Goal: Navigation & Orientation: Find specific page/section

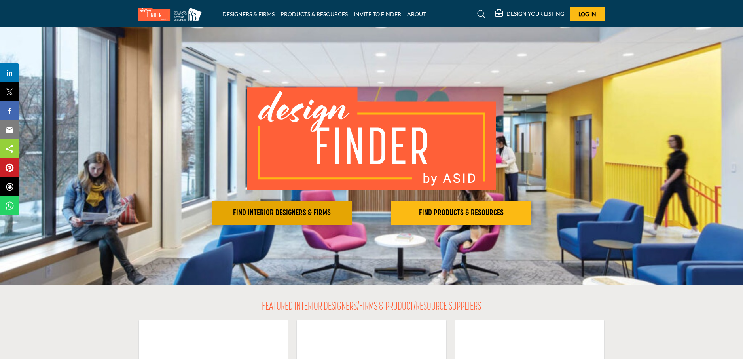
click at [274, 210] on h2 "FIND INTERIOR DESIGNERS & FIRMS" at bounding box center [281, 212] width 135 height 9
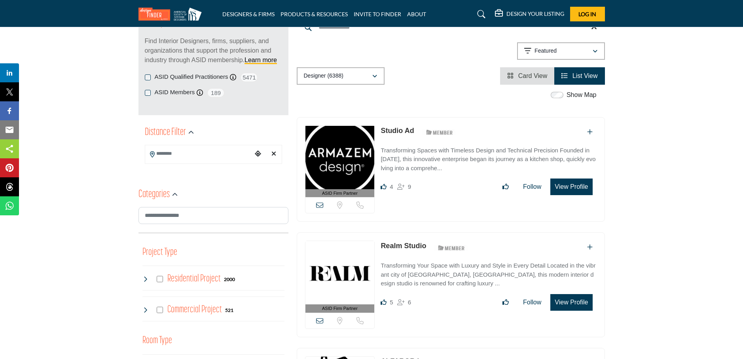
scroll to position [119, 0]
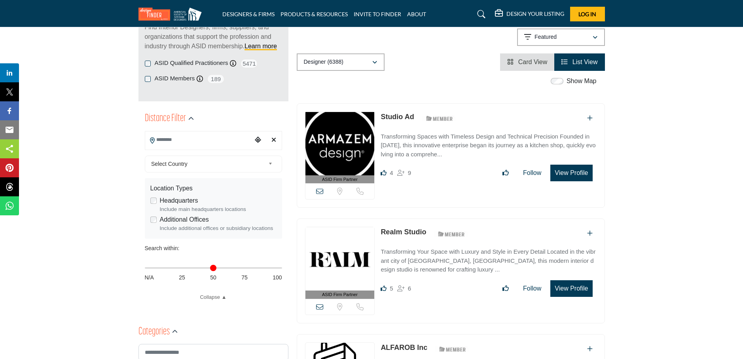
click at [176, 138] on input "Search Location" at bounding box center [198, 139] width 107 height 15
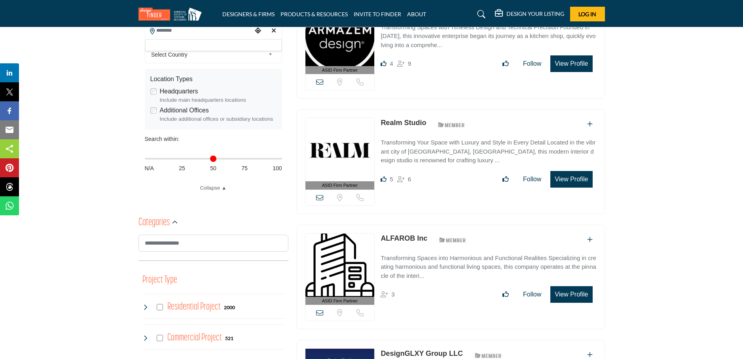
scroll to position [158, 0]
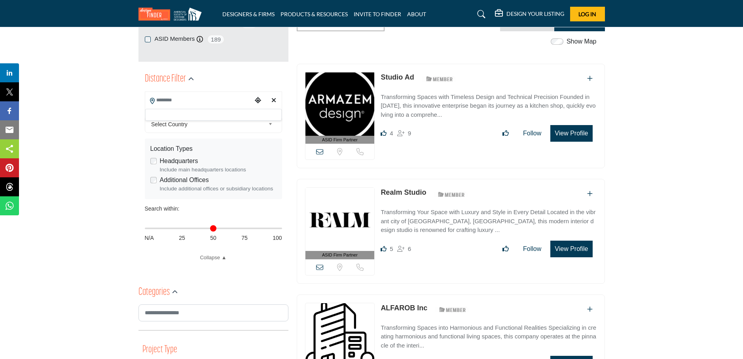
click at [161, 109] on div at bounding box center [213, 115] width 136 height 12
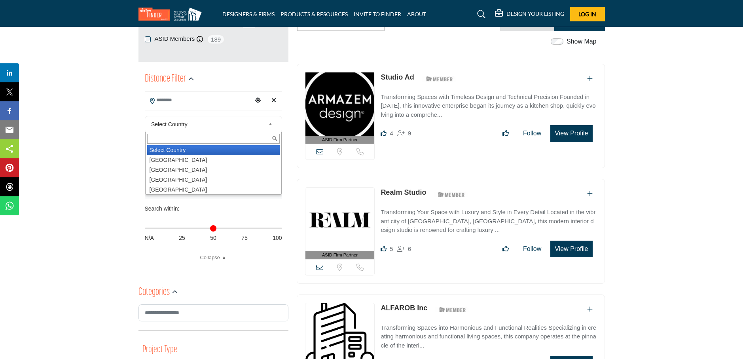
click at [271, 123] on b at bounding box center [271, 124] width 7 height 10
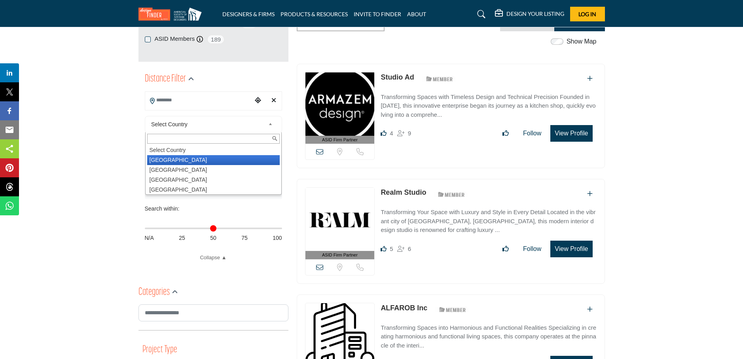
click at [175, 156] on li "[GEOGRAPHIC_DATA]" at bounding box center [213, 160] width 133 height 10
type input "***"
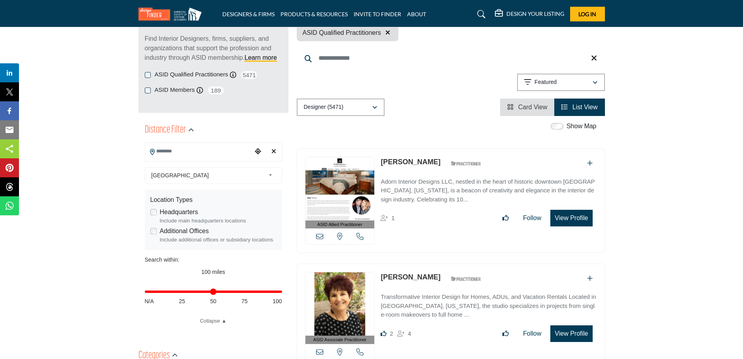
scroll to position [119, 0]
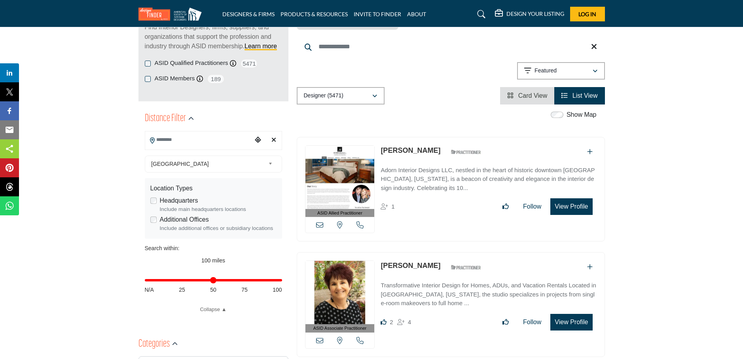
click at [171, 138] on input "Search Location" at bounding box center [198, 139] width 107 height 15
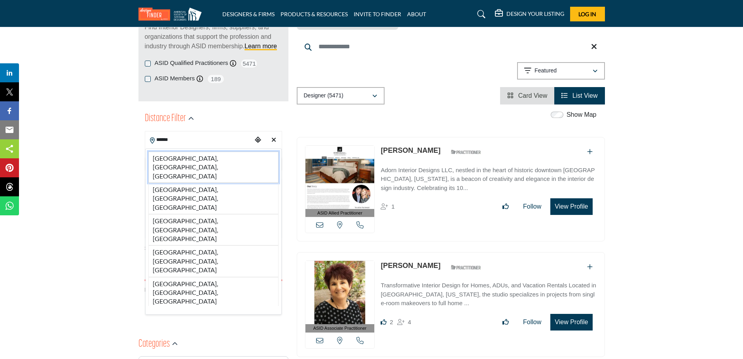
click at [158, 158] on li "[GEOGRAPHIC_DATA], [GEOGRAPHIC_DATA], [GEOGRAPHIC_DATA]" at bounding box center [213, 167] width 130 height 31
type input "**********"
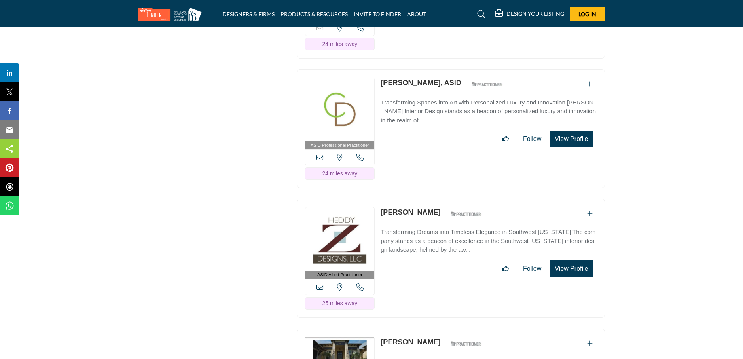
scroll to position [10801, 0]
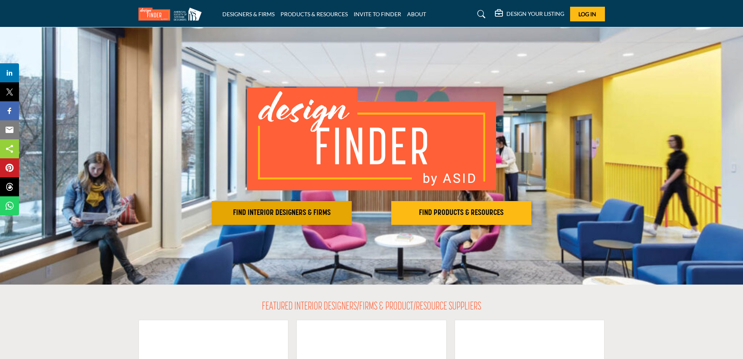
click at [305, 209] on h2 "FIND INTERIOR DESIGNERS & FIRMS" at bounding box center [281, 212] width 135 height 9
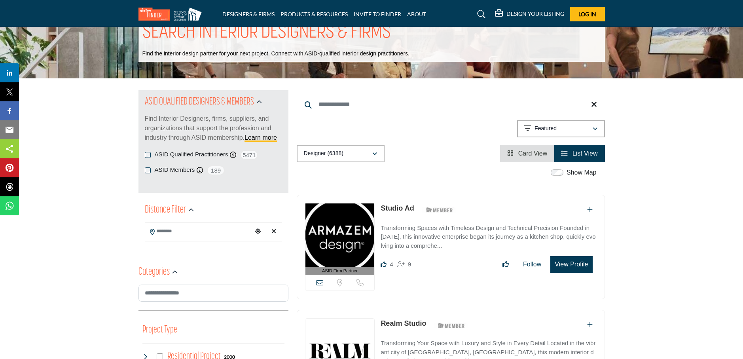
scroll to position [79, 0]
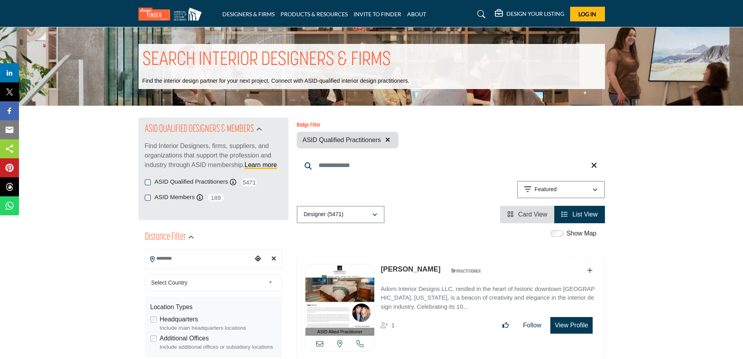
click at [186, 260] on input "Search Location" at bounding box center [198, 258] width 107 height 15
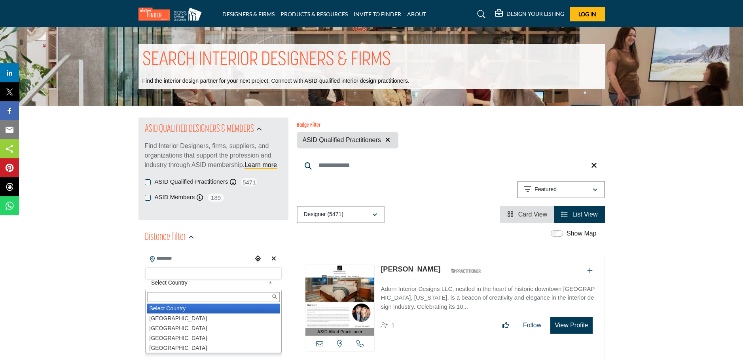
click at [271, 284] on b at bounding box center [271, 283] width 7 height 10
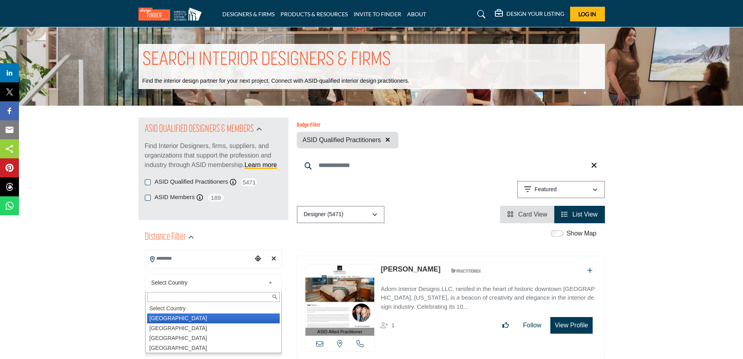
click at [189, 319] on li "[GEOGRAPHIC_DATA]" at bounding box center [213, 318] width 133 height 10
type input "***"
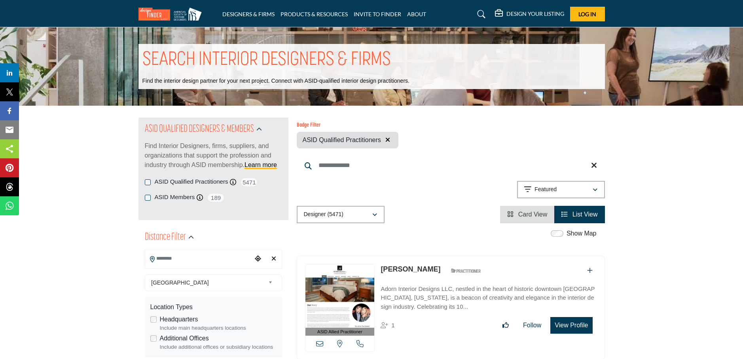
click at [171, 256] on input "Search Location" at bounding box center [198, 258] width 107 height 15
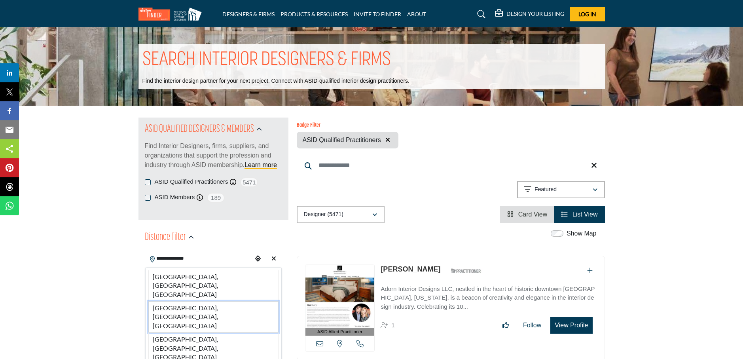
click at [185, 301] on li "Hendersonville, NC, USA" at bounding box center [213, 316] width 130 height 31
type input "**********"
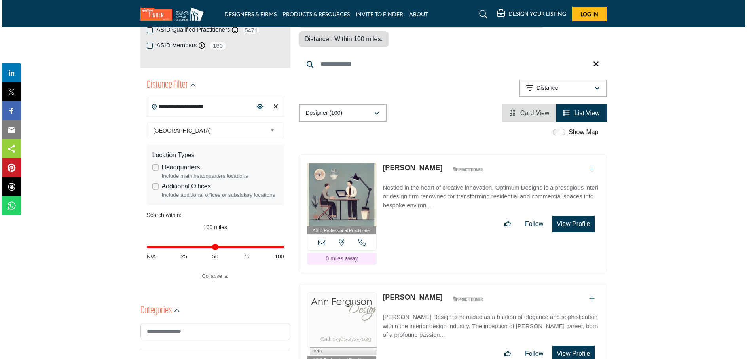
scroll to position [158, 0]
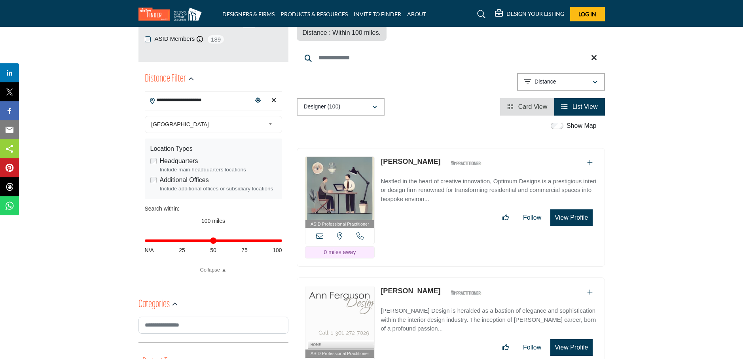
click at [579, 209] on button "View Profile" at bounding box center [571, 217] width 42 height 17
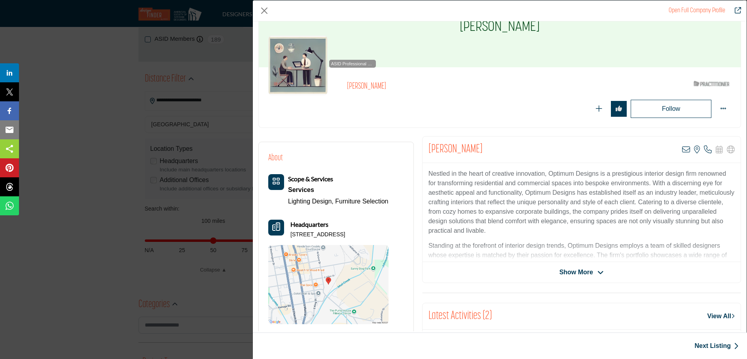
scroll to position [40, 0]
click at [597, 269] on icon "Company Data Modal" at bounding box center [600, 272] width 6 height 7
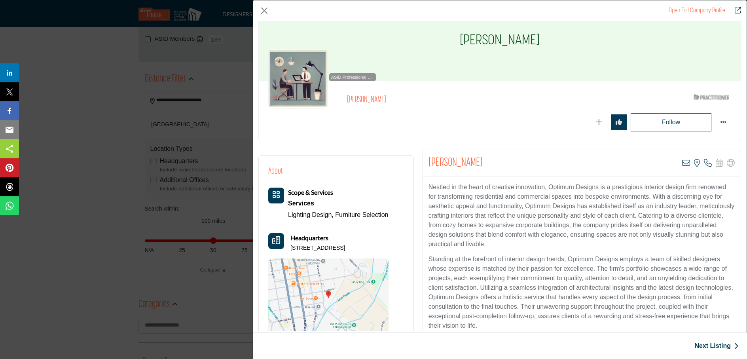
scroll to position [0, 0]
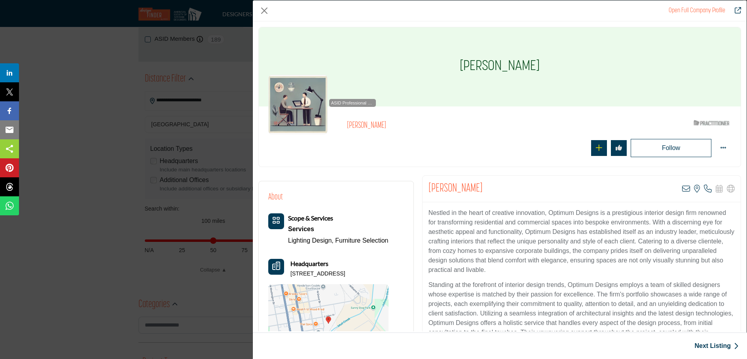
click at [596, 144] on icon "Redirect to login page" at bounding box center [599, 147] width 6 height 6
